Goal: Transaction & Acquisition: Purchase product/service

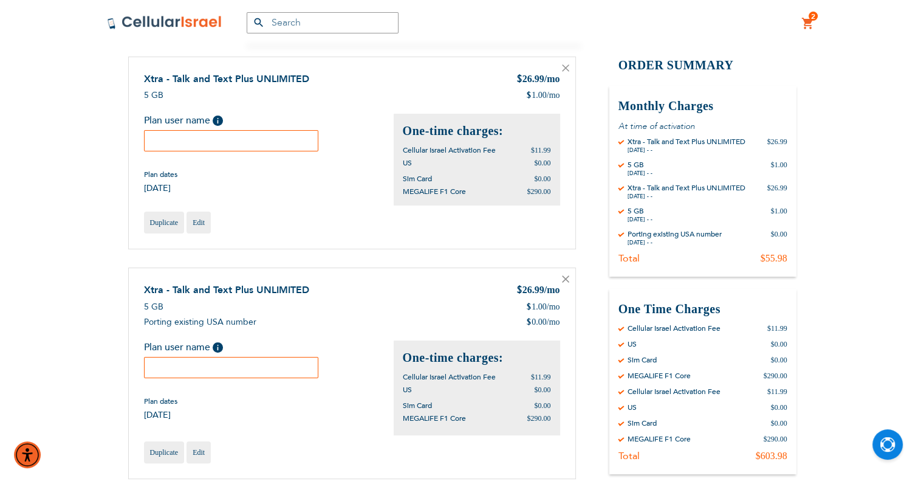
scroll to position [61, 0]
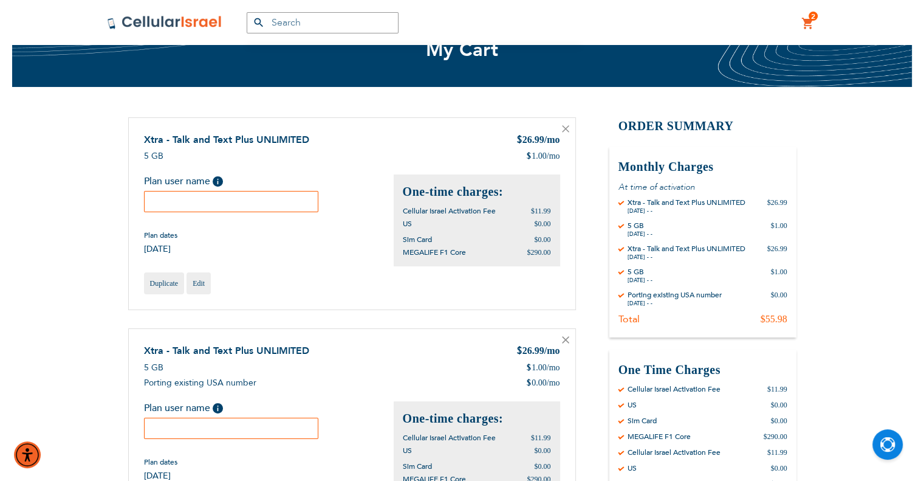
click at [563, 131] on icon at bounding box center [565, 128] width 7 height 7
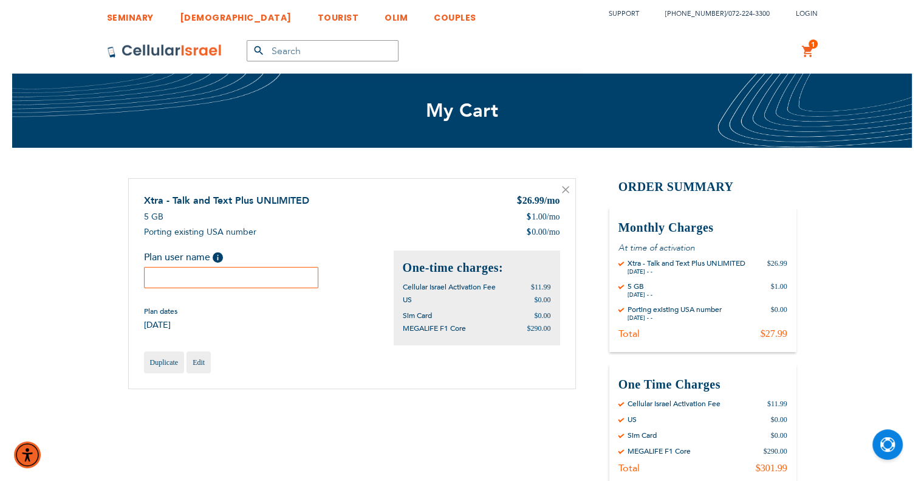
click at [279, 273] on input "text" at bounding box center [231, 277] width 175 height 21
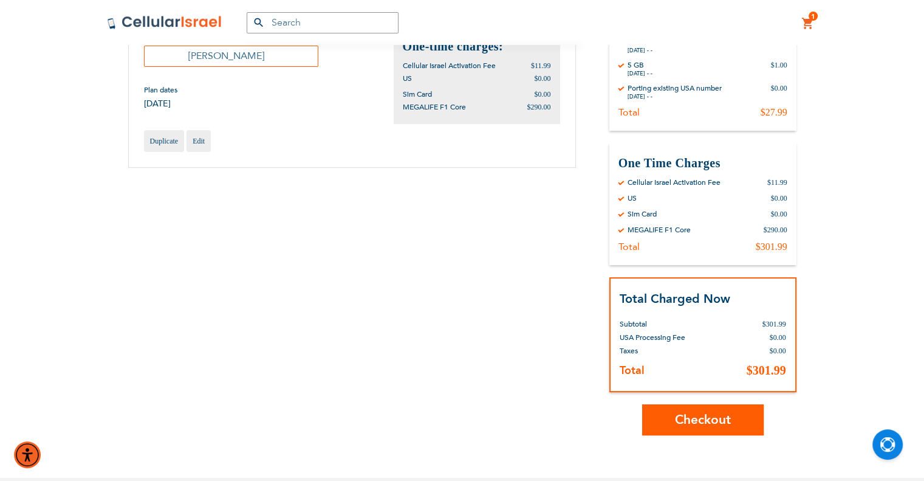
scroll to position [243, 0]
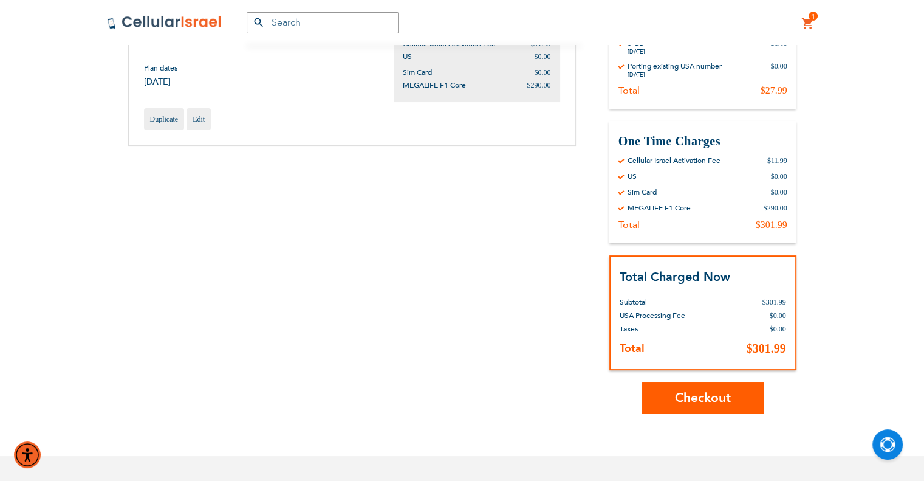
type input "[PERSON_NAME]"
click at [701, 405] on button "Checkout" at bounding box center [703, 397] width 122 height 31
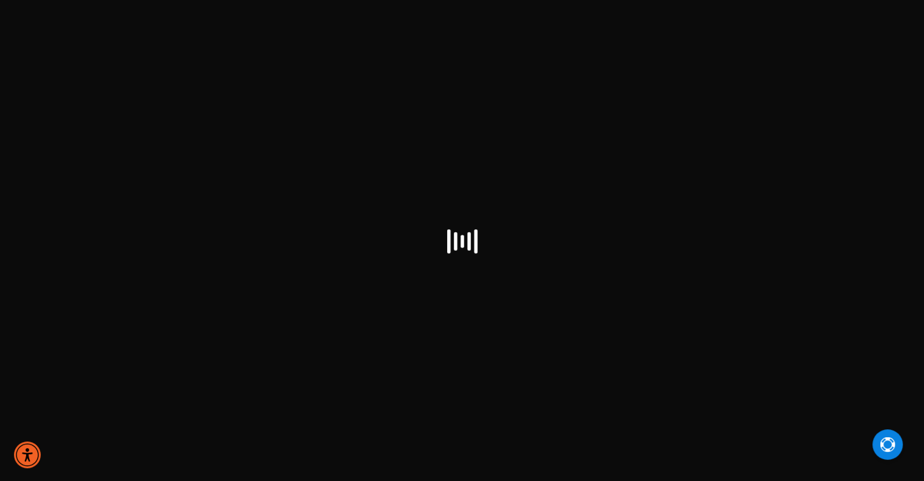
select select "US"
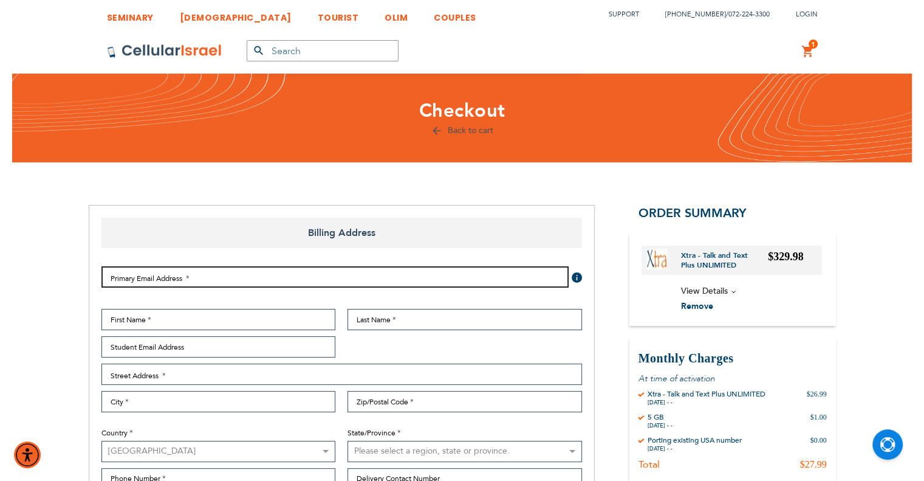
click at [306, 275] on input "Email Address" at bounding box center [334, 276] width 467 height 21
type input "[EMAIL_ADDRESS][DOMAIN_NAME]"
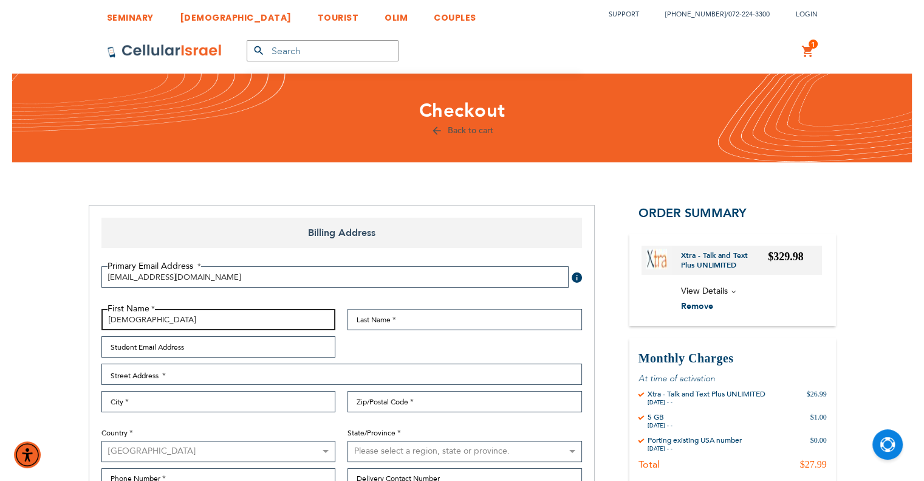
type input "[DEMOGRAPHIC_DATA]"
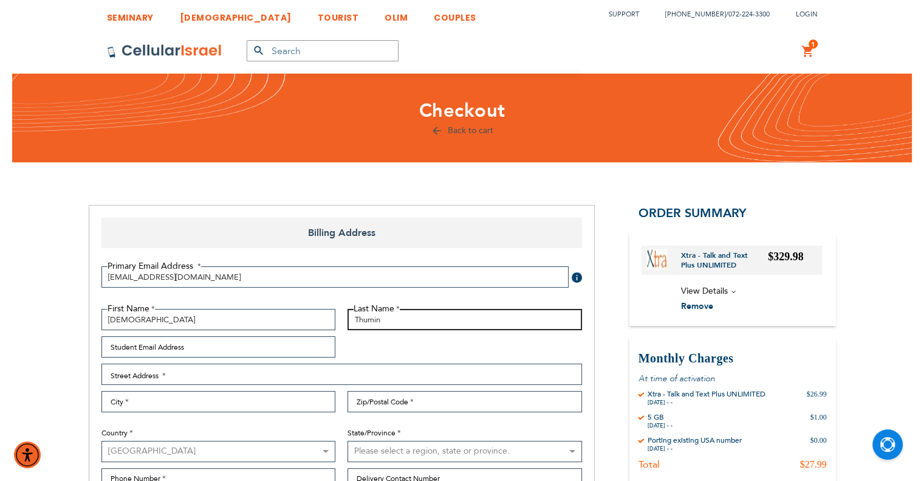
type input "Thumin"
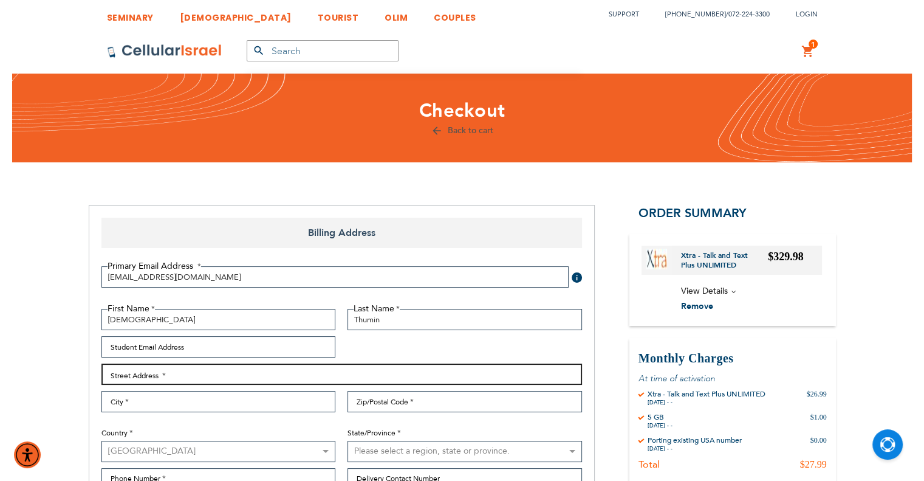
click at [219, 377] on input "Street Address: Line 1" at bounding box center [341, 373] width 481 height 21
paste input "30 [PERSON_NAME]"
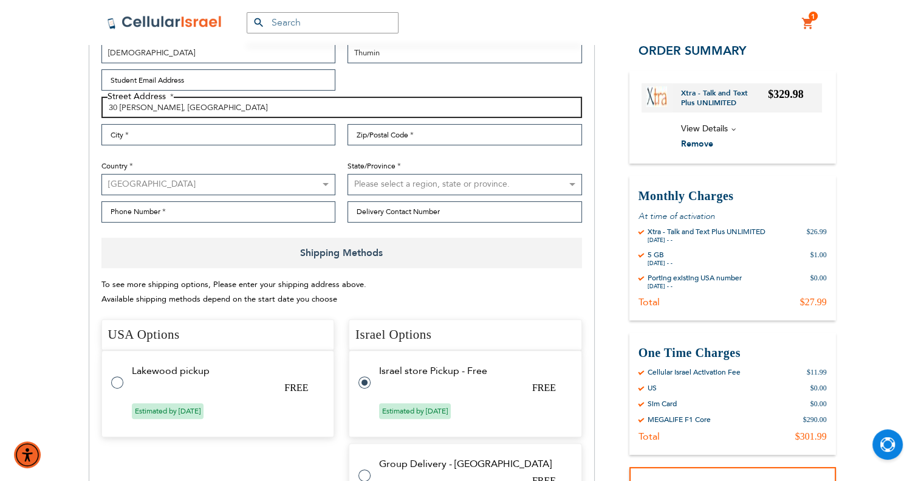
scroll to position [243, 0]
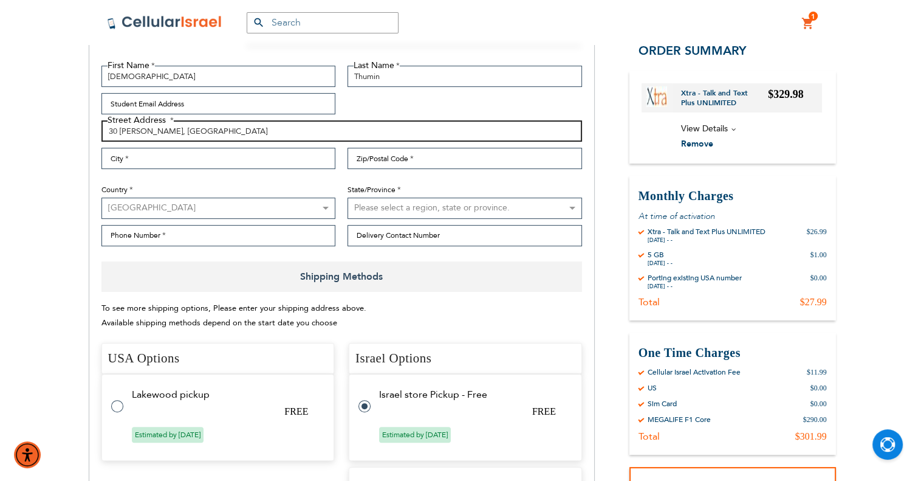
type input "30 [PERSON_NAME], [GEOGRAPHIC_DATA]"
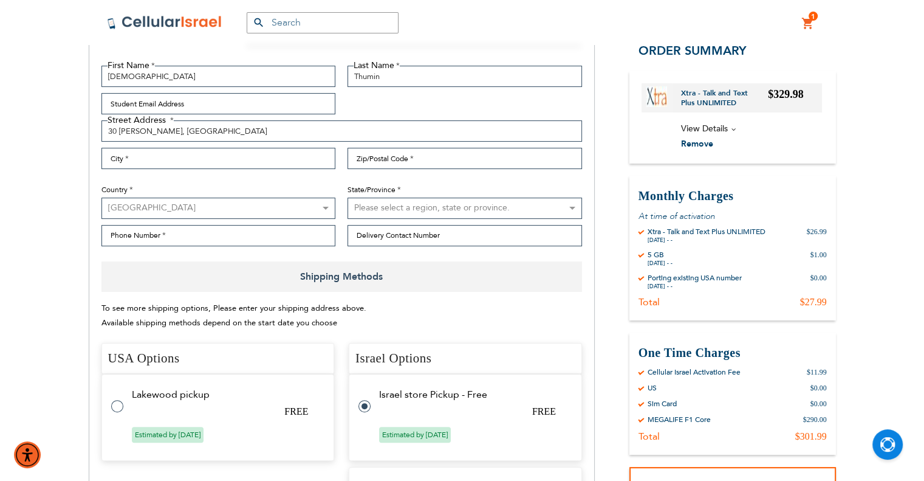
click at [246, 302] on div "To see more shipping options, Please enter your shipping address above. Availab…" at bounding box center [341, 316] width 481 height 30
click at [184, 161] on input "City" at bounding box center [218, 158] width 235 height 21
type input "[GEOGRAPHIC_DATA]"
click at [395, 163] on input "Zip/Postal Code" at bounding box center [465, 158] width 235 height 21
type input "9999999"
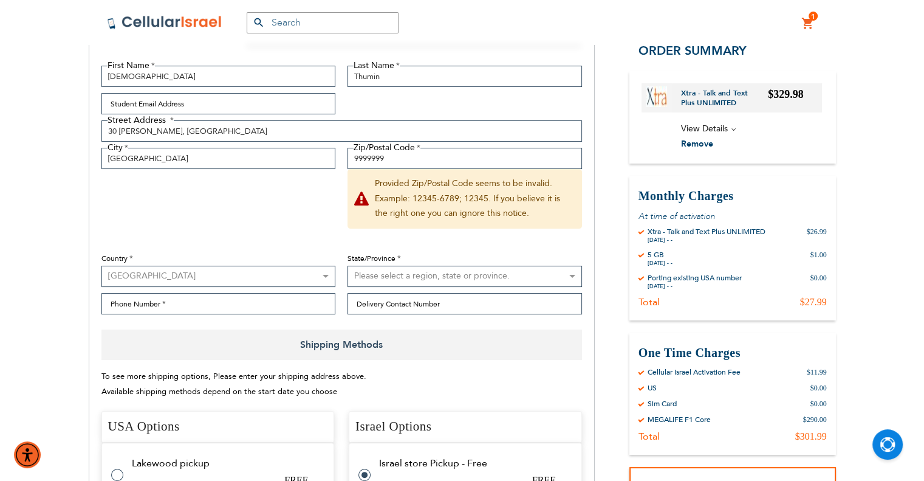
click at [272, 269] on select "[GEOGRAPHIC_DATA] [GEOGRAPHIC_DATA] [GEOGRAPHIC_DATA] [GEOGRAPHIC_DATA] [GEOGRA…" at bounding box center [218, 276] width 235 height 21
select select "IL"
click at [101, 266] on select "[GEOGRAPHIC_DATA] [GEOGRAPHIC_DATA] [GEOGRAPHIC_DATA] [GEOGRAPHIC_DATA] [GEOGRA…" at bounding box center [218, 276] width 235 height 21
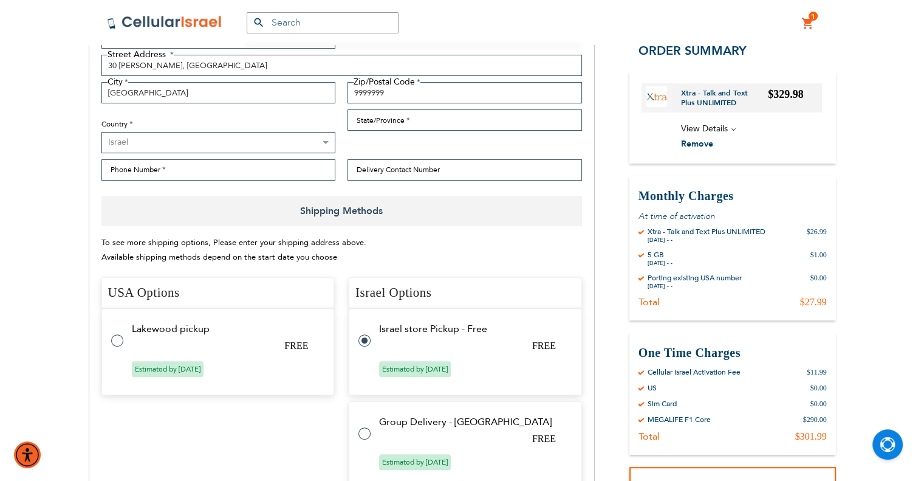
scroll to position [304, 0]
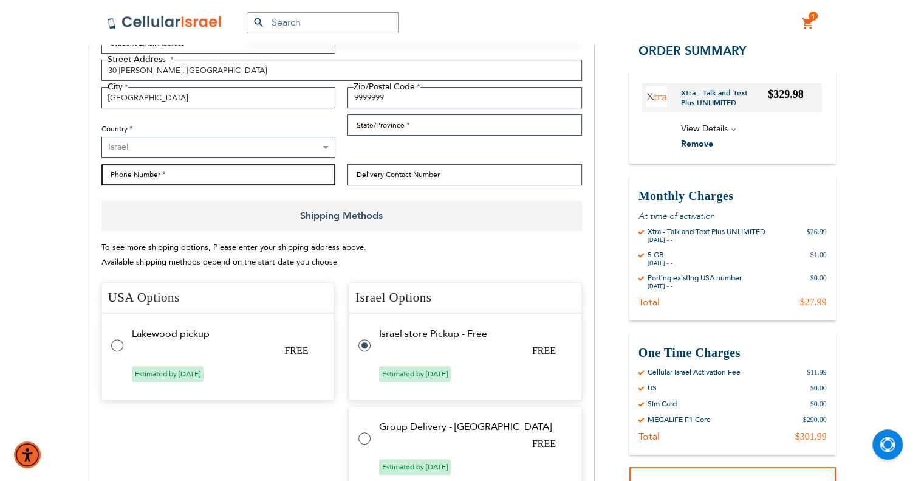
click at [243, 176] on input "Phone Number" at bounding box center [218, 174] width 235 height 21
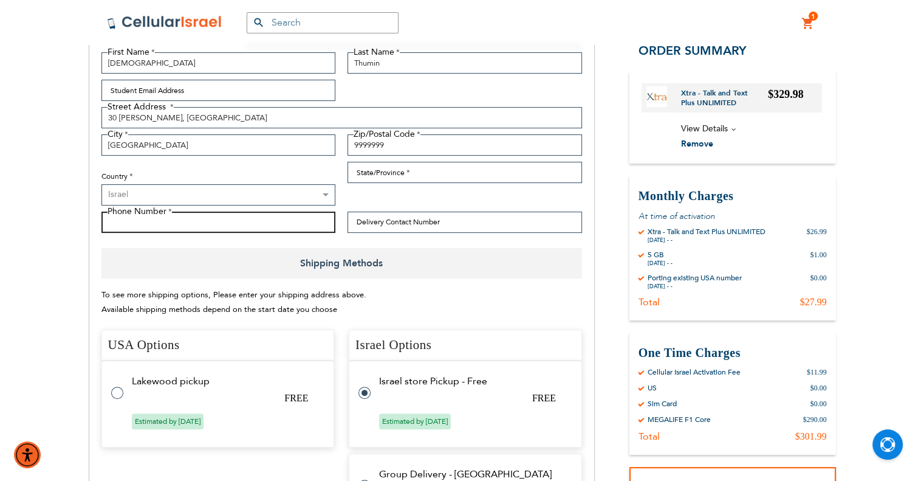
scroll to position [243, 0]
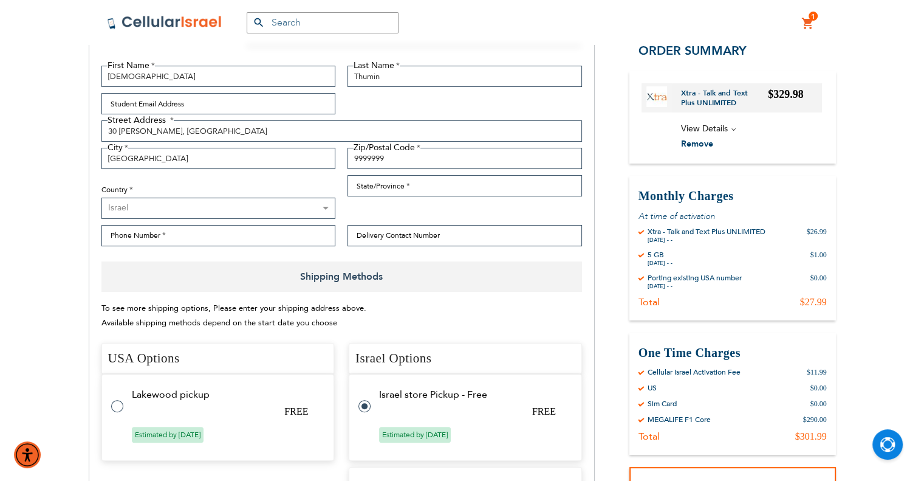
click at [264, 404] on tr "Lakewood pickup FREE Estimated by [DATE]" at bounding box center [217, 417] width 233 height 87
radio input "true"
radio input "false"
click at [404, 396] on tr "Israel store Pickup - Free FREE Estimated by [DATE]" at bounding box center [465, 417] width 233 height 87
radio input "false"
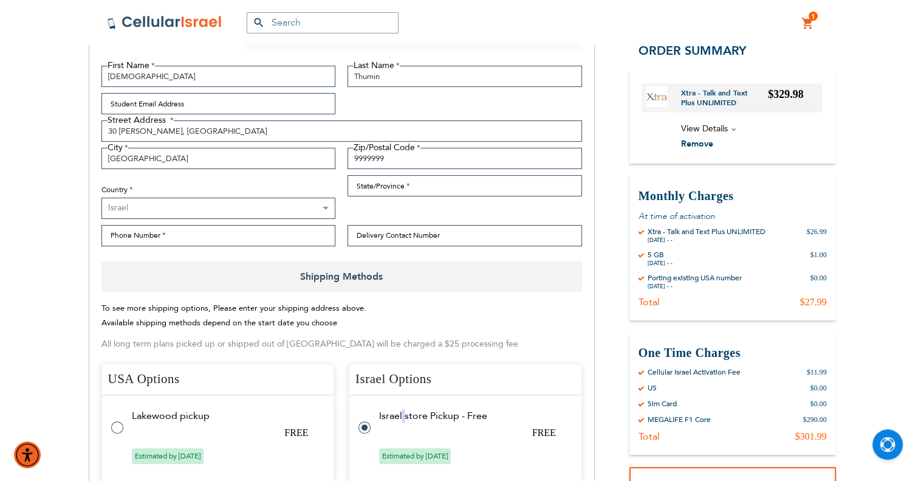
radio input "false"
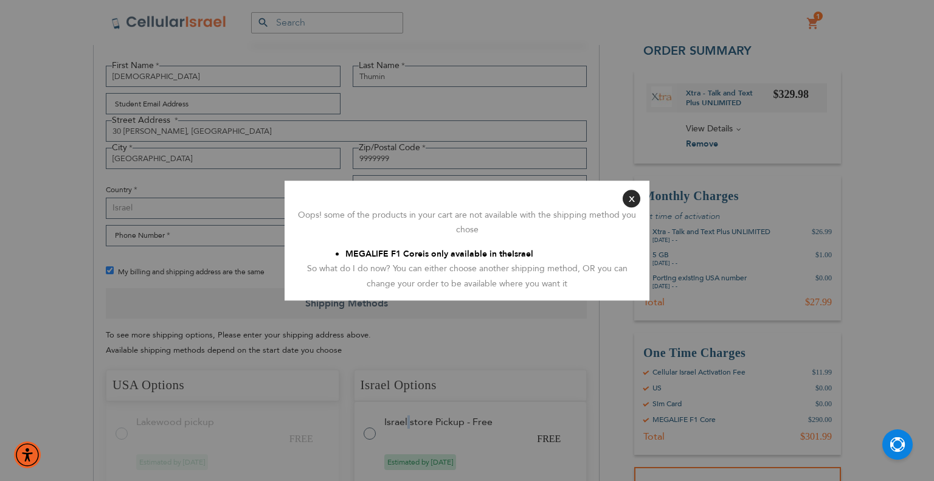
click at [638, 199] on button "Close" at bounding box center [631, 199] width 18 height 18
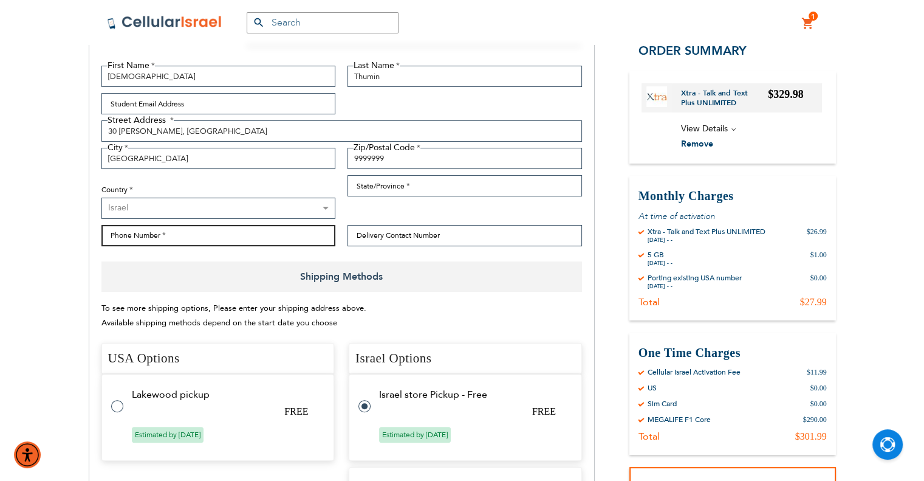
click at [272, 232] on input "Phone Number" at bounding box center [218, 235] width 235 height 21
click at [146, 235] on input "6469348672" at bounding box center [218, 235] width 235 height 21
click at [142, 231] on input "6469348672" at bounding box center [218, 235] width 235 height 21
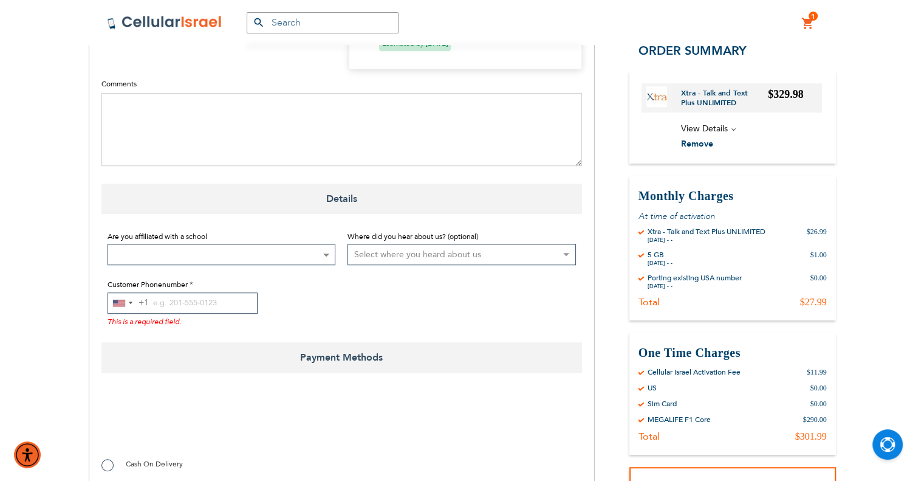
scroll to position [729, 0]
type input "6469348372"
click at [171, 291] on input "Customer Phonenumber" at bounding box center [183, 301] width 150 height 21
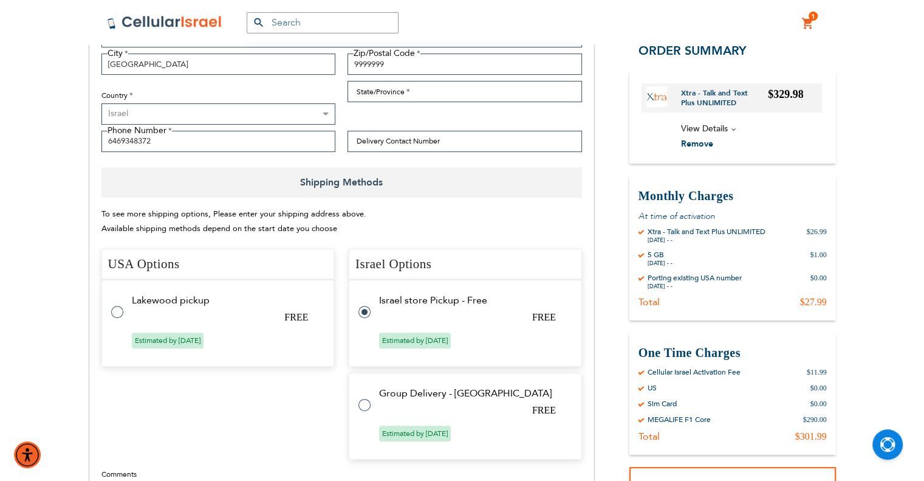
scroll to position [243, 0]
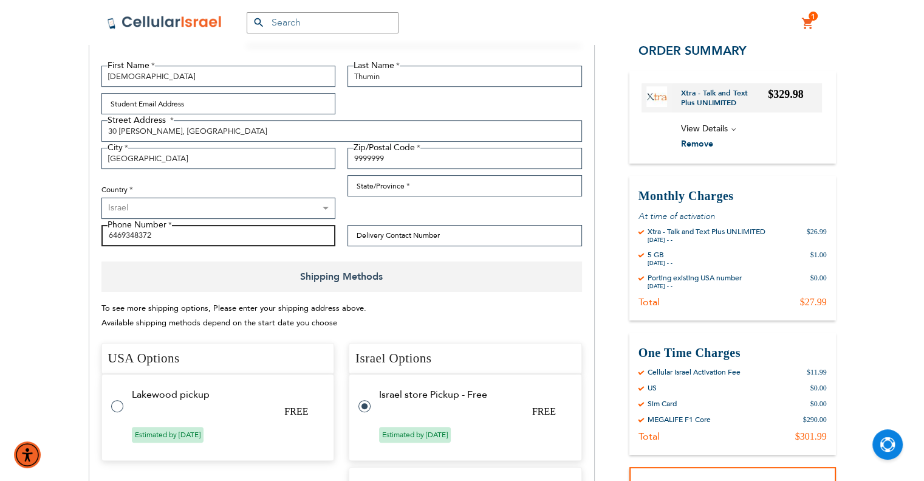
drag, startPoint x: 187, startPoint y: 236, endPoint x: 44, endPoint y: 237, distance: 143.4
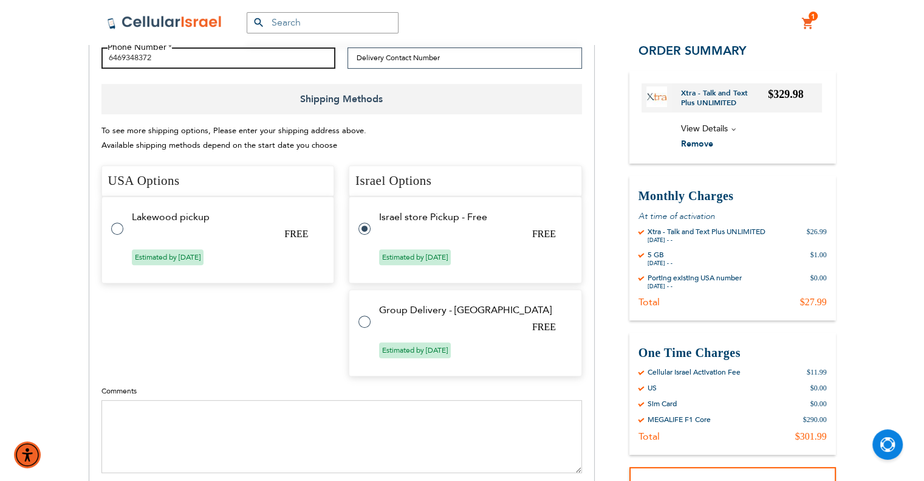
scroll to position [608, 0]
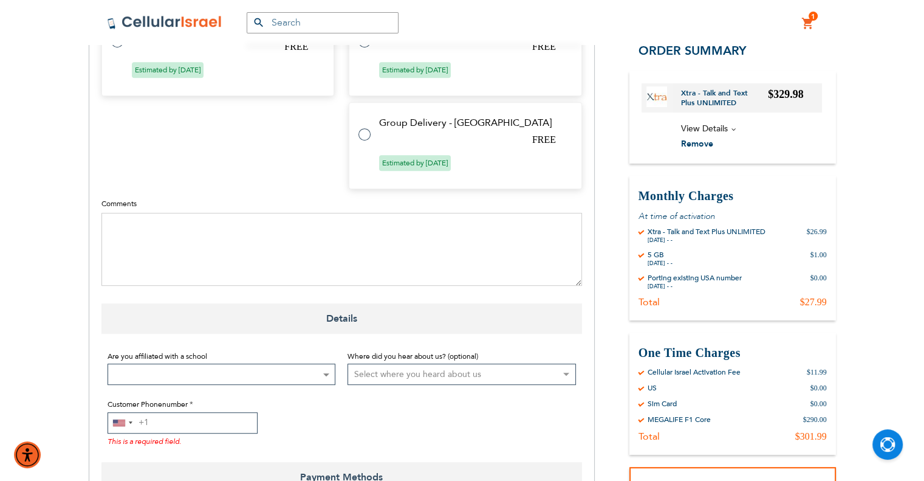
click at [163, 419] on input "Customer Phonenumber" at bounding box center [183, 422] width 150 height 21
paste input "6469348372"
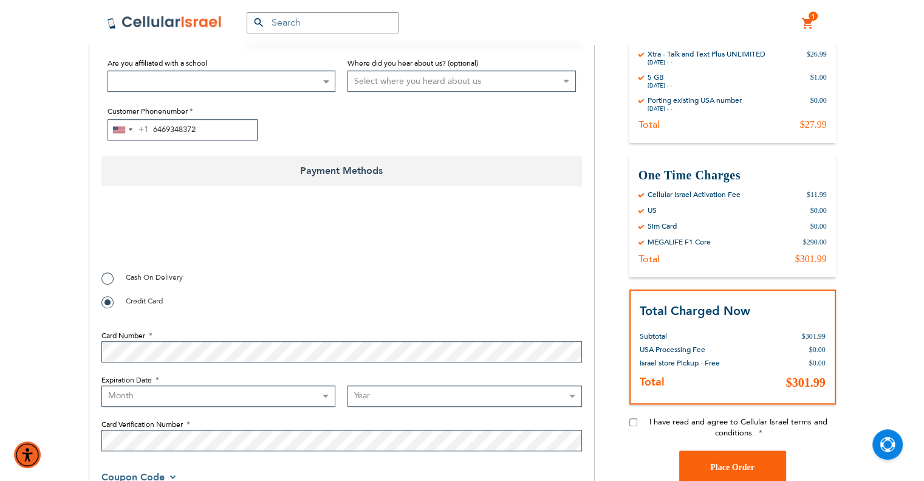
scroll to position [912, 0]
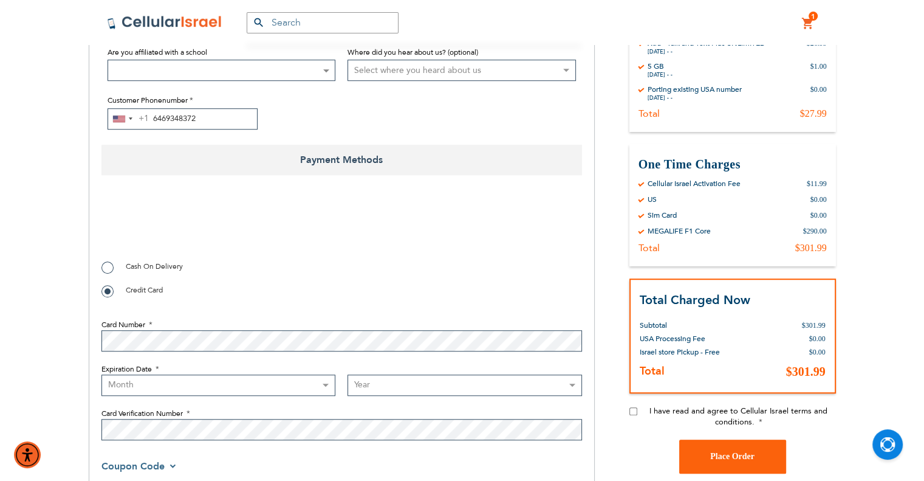
type input "6469348372"
checkbox input "true"
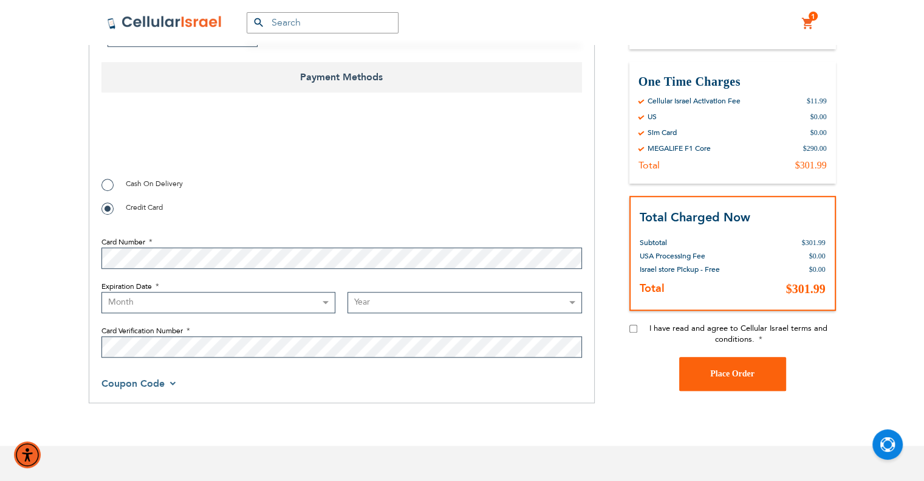
scroll to position [996, 0]
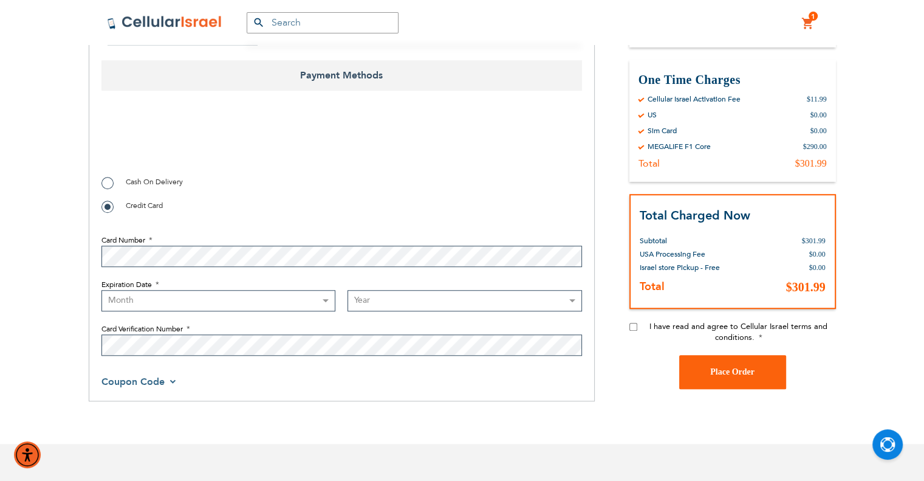
click at [173, 299] on select "Month [DATE] - [DATE] - [DATE] - [DATE] - [DATE] - [DATE] - [DATE] - [DATE] - […" at bounding box center [218, 300] width 235 height 21
select select "5"
click at [101, 290] on select "Month [DATE] - [DATE] - [DATE] - [DATE] - [DATE] - [DATE] - [DATE] - [DATE] - […" at bounding box center [218, 300] width 235 height 21
click at [432, 291] on select "Year [DATE] 2026 2027 2028 2029 2030 2031 2032 2033 2034 2035 2036 2037 2038 20…" at bounding box center [465, 300] width 235 height 21
select select "2026"
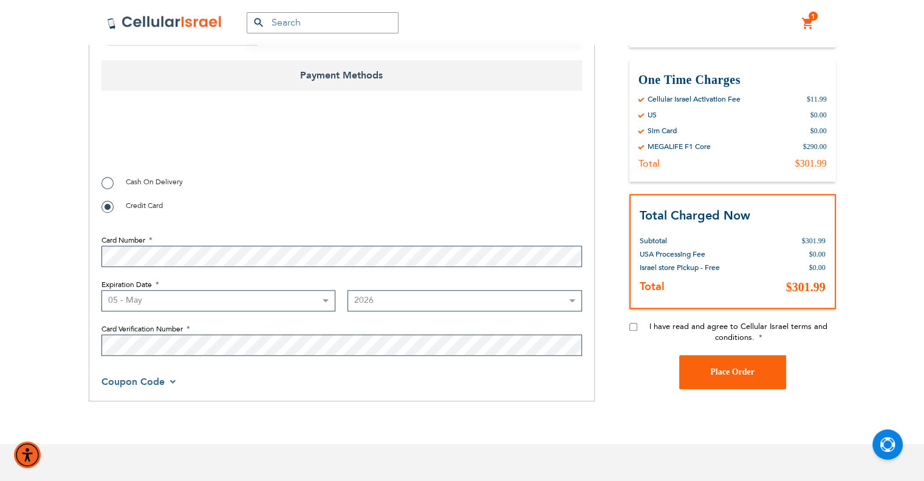
click at [348, 290] on select "Year [DATE] 2026 2027 2028 2029 2030 2031 2032 2033 2034 2035 2036 2037 2038 20…" at bounding box center [465, 300] width 235 height 21
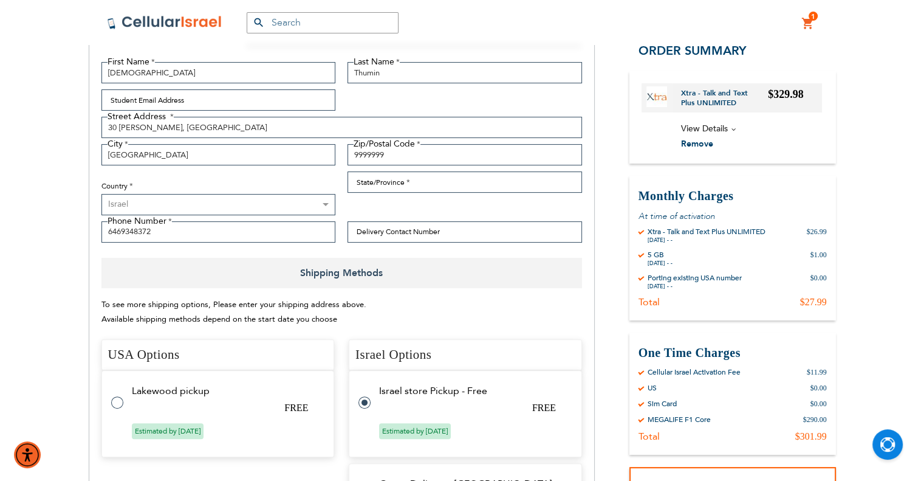
scroll to position [84, 0]
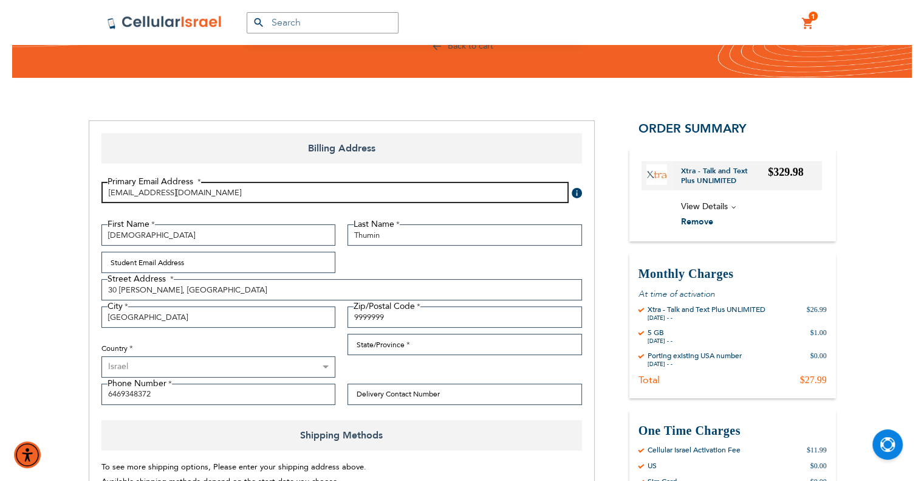
drag, startPoint x: 216, startPoint y: 191, endPoint x: 77, endPoint y: 195, distance: 139.2
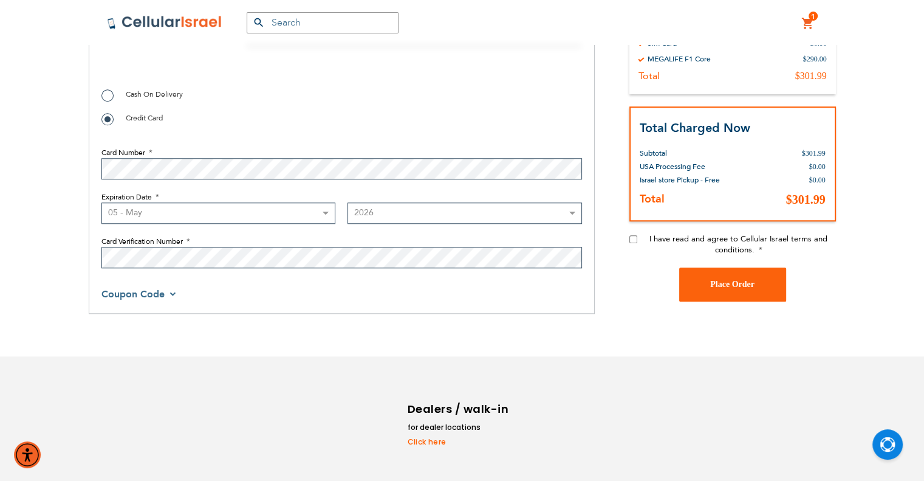
scroll to position [1118, 0]
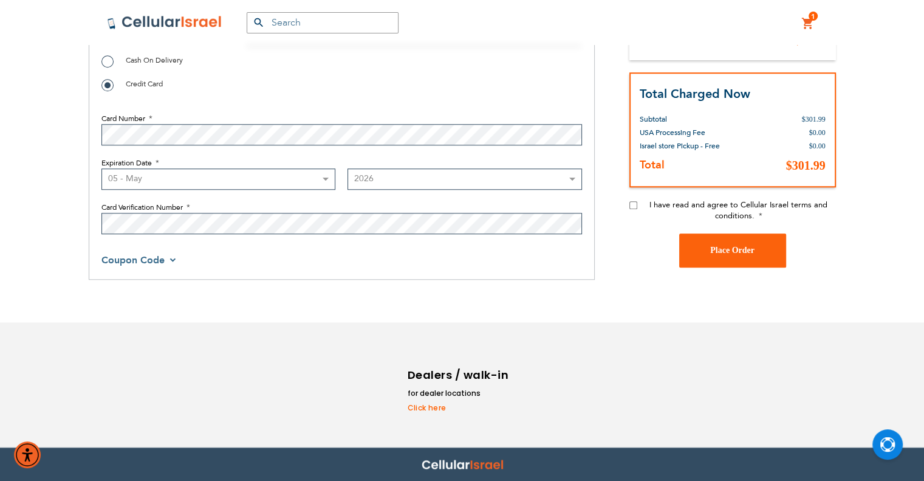
click at [637, 201] on input "I have read and agree to Cellular Israel terms and conditions." at bounding box center [634, 205] width 8 height 8
checkbox input "true"
click at [739, 248] on span "Place Order" at bounding box center [732, 250] width 44 height 9
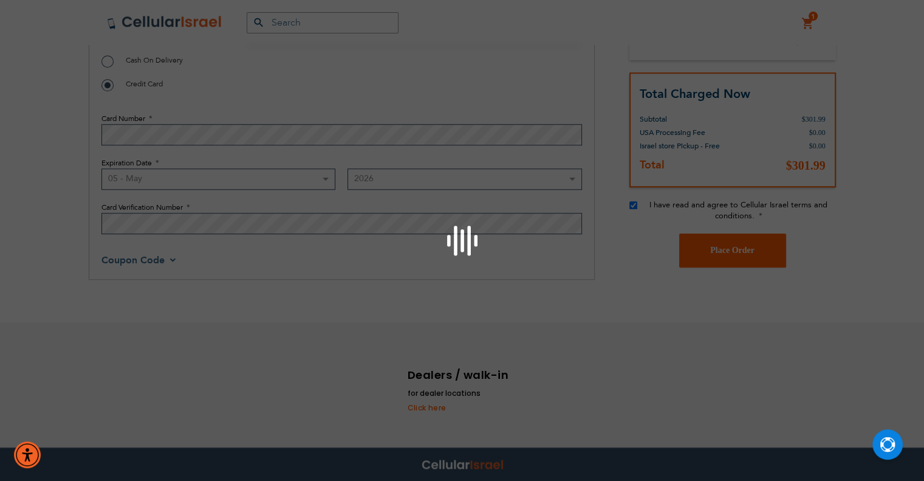
checkbox input "false"
